Goal: Information Seeking & Learning: Learn about a topic

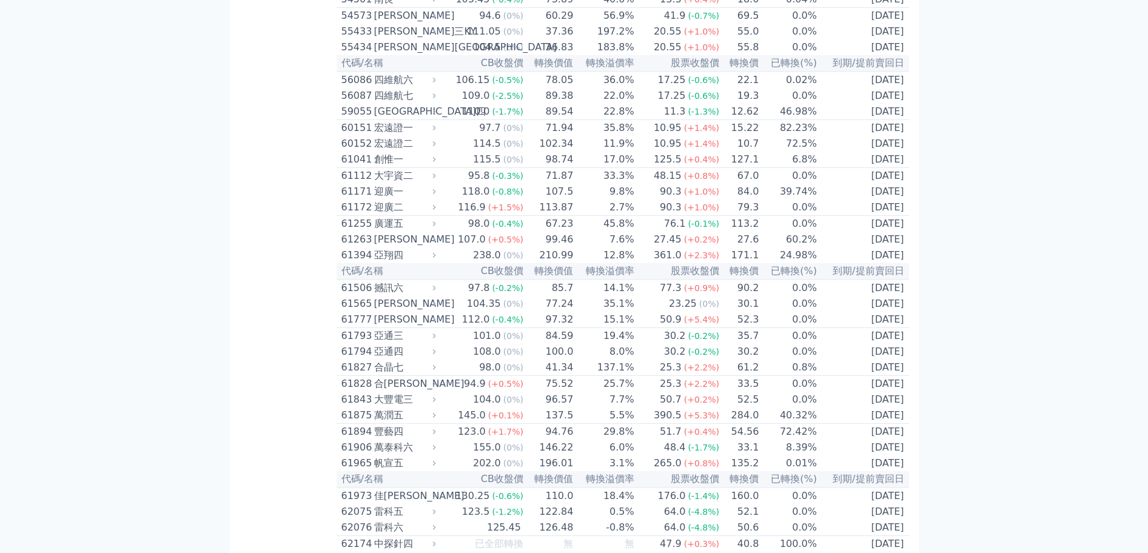
scroll to position [4206, 0]
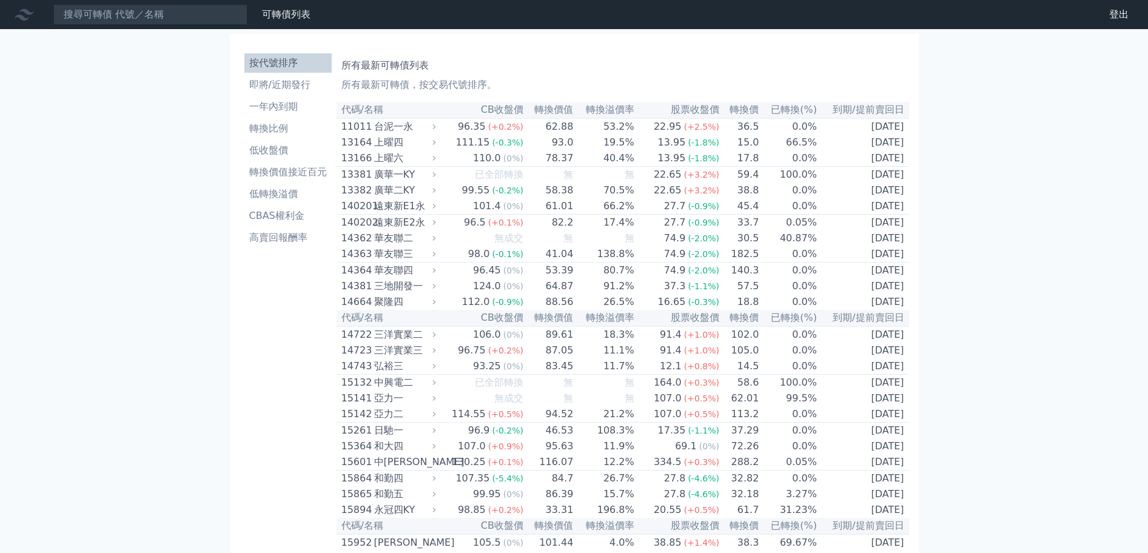
scroll to position [2141, 0]
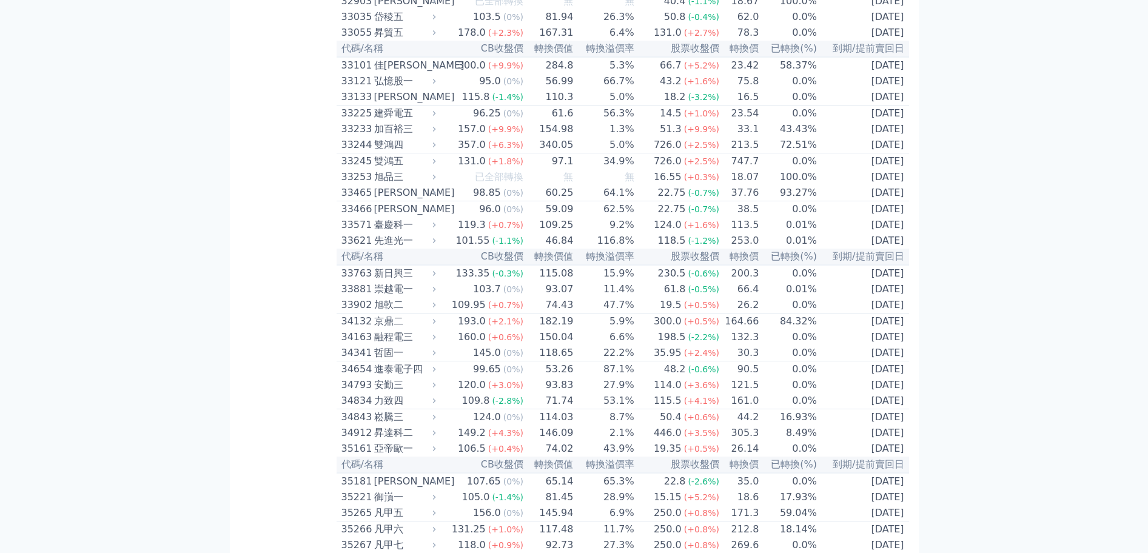
drag, startPoint x: 334, startPoint y: 329, endPoint x: 318, endPoint y: 323, distance: 17.5
drag, startPoint x: 344, startPoint y: 327, endPoint x: 400, endPoint y: 330, distance: 55.2
click at [401, 169] on div "33245 雙鴻五" at bounding box center [385, 161] width 89 height 15
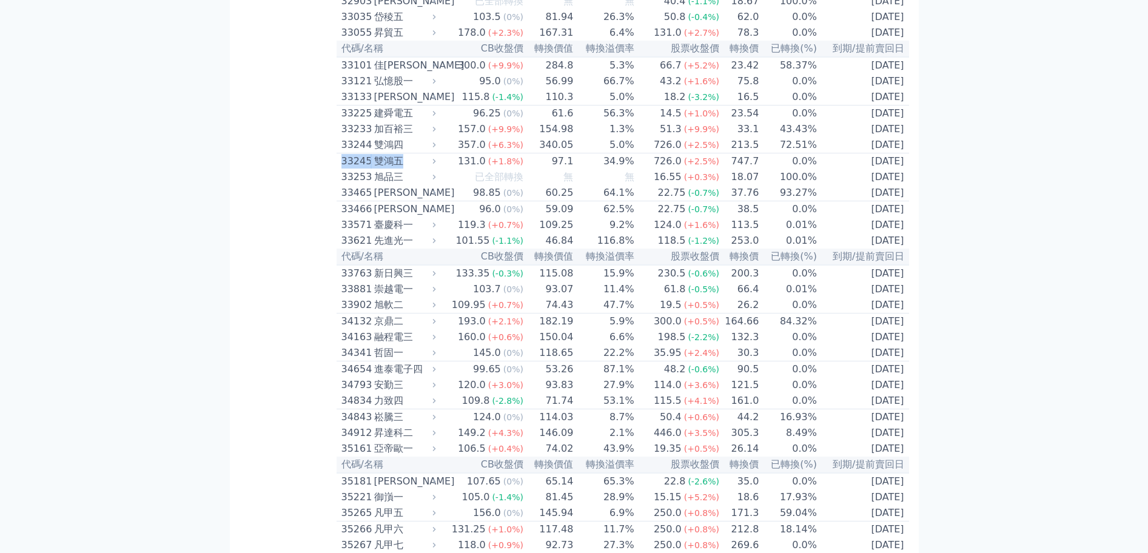
copy div "33245 雙鴻五"
click at [746, 170] on td "747.7" at bounding box center [739, 161] width 39 height 16
click at [393, 169] on div "雙鴻五" at bounding box center [403, 161] width 59 height 15
click at [438, 165] on icon at bounding box center [434, 161] width 8 height 8
click at [429, 169] on div "雙鴻五" at bounding box center [403, 161] width 59 height 15
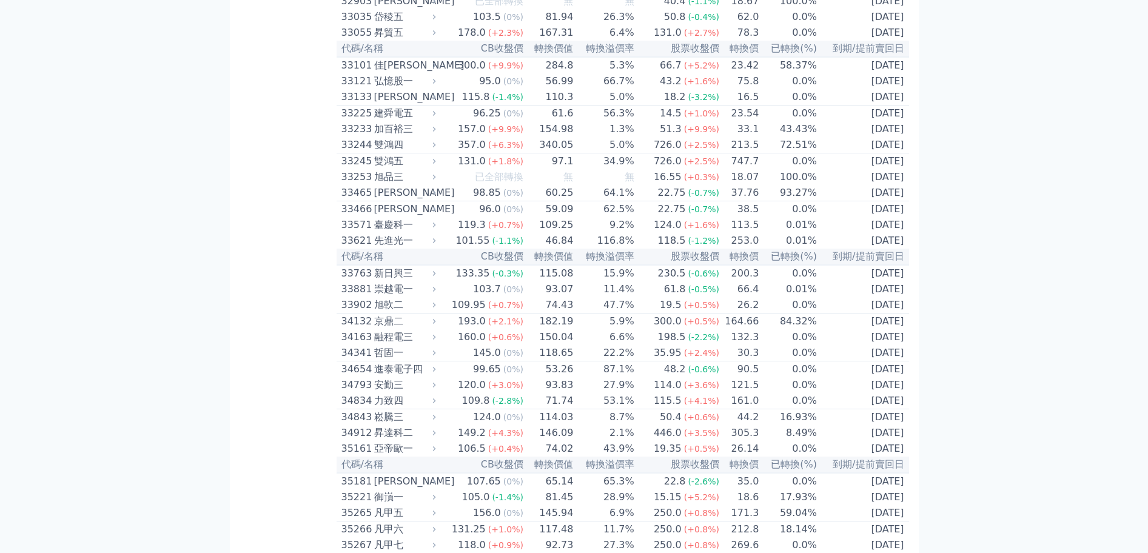
click at [429, 169] on div "雙鴻五" at bounding box center [403, 161] width 59 height 15
click at [434, 165] on icon at bounding box center [434, 161] width 8 height 8
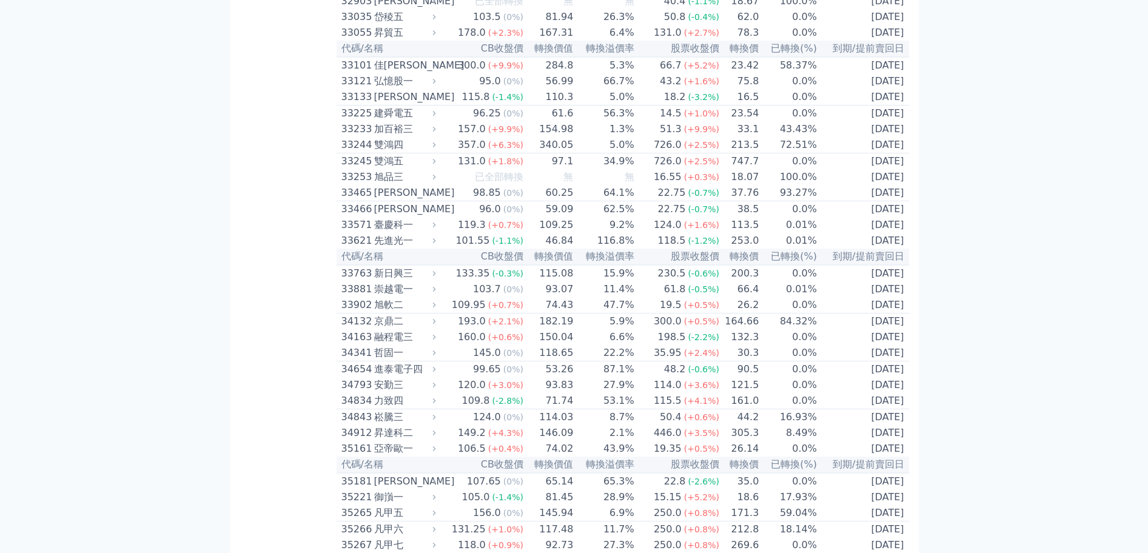
click at [434, 165] on icon at bounding box center [434, 161] width 8 height 8
click at [394, 169] on div "雙鴻五" at bounding box center [403, 161] width 59 height 15
click at [386, 169] on div "雙鴻五" at bounding box center [403, 161] width 59 height 15
click at [385, 169] on div "雙鴻五" at bounding box center [403, 161] width 59 height 15
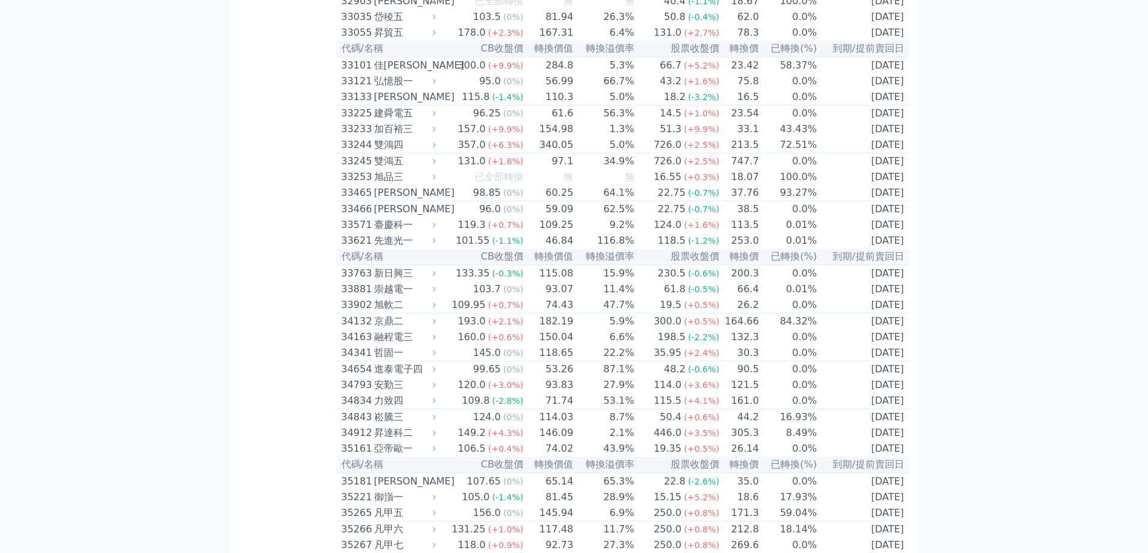
click at [828, 170] on td "[DATE]" at bounding box center [863, 161] width 92 height 16
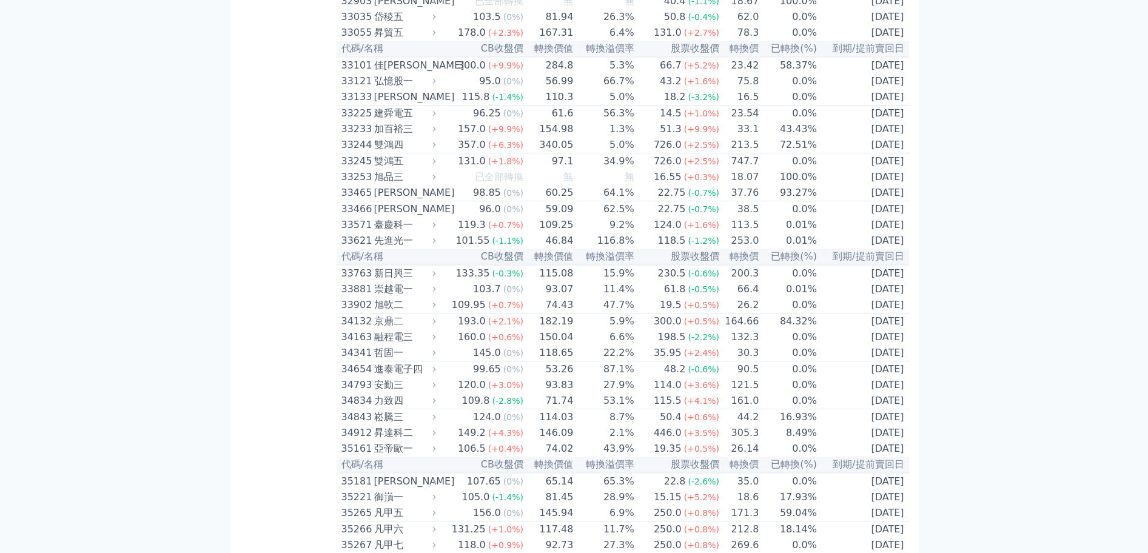
click at [382, 169] on div "雙鴻五" at bounding box center [403, 161] width 59 height 15
